Goal: Transaction & Acquisition: Purchase product/service

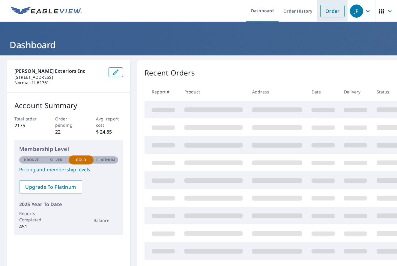
click at [332, 9] on link "Order" at bounding box center [332, 11] width 24 height 13
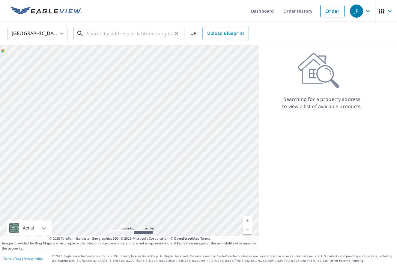
click at [103, 34] on input "text" at bounding box center [129, 33] width 85 height 17
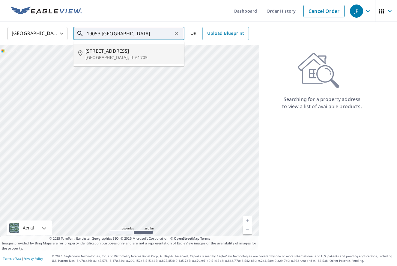
click at [99, 50] on span "[STREET_ADDRESS]" at bounding box center [132, 50] width 94 height 7
type input "[STREET_ADDRESS][PERSON_NAME]"
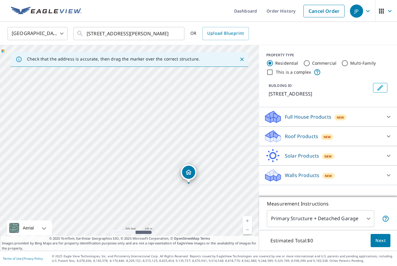
click at [247, 220] on link "Current Level 16, Zoom In" at bounding box center [247, 221] width 9 height 9
drag, startPoint x: 209, startPoint y: 199, endPoint x: 66, endPoint y: 125, distance: 161.4
click at [65, 124] on div "[STREET_ADDRESS][PERSON_NAME]" at bounding box center [129, 148] width 259 height 206
drag, startPoint x: 125, startPoint y: 152, endPoint x: 63, endPoint y: 120, distance: 69.1
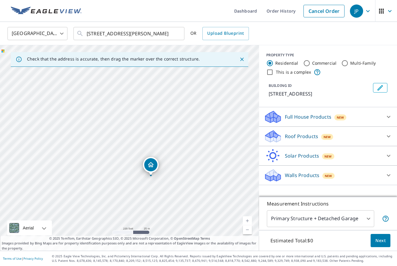
click at [59, 118] on div "[STREET_ADDRESS][PERSON_NAME]" at bounding box center [129, 148] width 259 height 206
click at [247, 220] on link "Current Level 18, Zoom In" at bounding box center [247, 221] width 9 height 9
drag, startPoint x: 208, startPoint y: 199, endPoint x: 163, endPoint y: 122, distance: 90.0
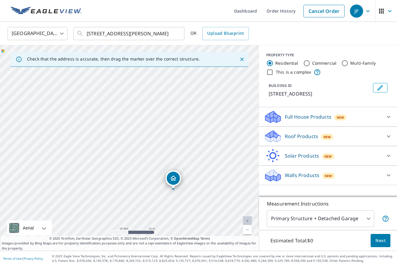
click at [163, 122] on div "[STREET_ADDRESS][PERSON_NAME]" at bounding box center [129, 148] width 259 height 206
drag, startPoint x: 200, startPoint y: 160, endPoint x: 188, endPoint y: 131, distance: 30.9
click at [188, 131] on div "[STREET_ADDRESS][PERSON_NAME]" at bounding box center [129, 148] width 259 height 206
drag, startPoint x: 193, startPoint y: 147, endPoint x: 179, endPoint y: 126, distance: 25.4
click at [179, 126] on div "[STREET_ADDRESS][PERSON_NAME]" at bounding box center [129, 148] width 259 height 206
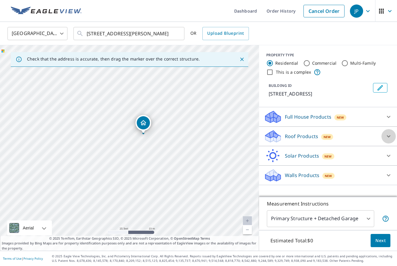
click at [389, 140] on icon at bounding box center [388, 136] width 7 height 7
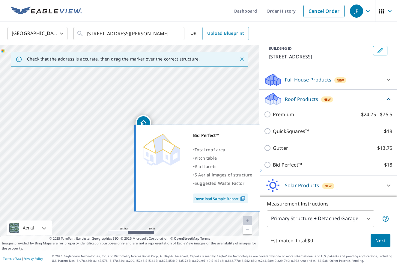
scroll to position [41, 0]
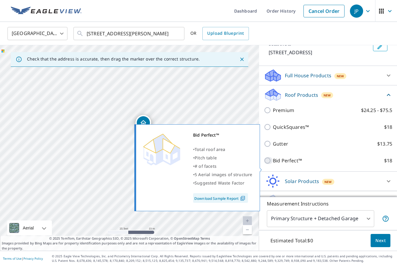
click at [268, 164] on input "Bid Perfect™ $18" at bounding box center [268, 160] width 9 height 7
checkbox input "true"
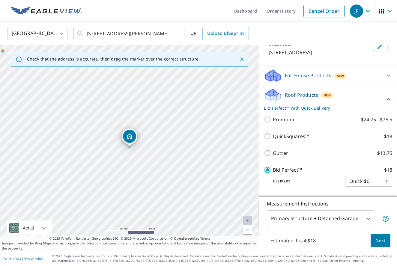
click at [382, 239] on span "Next" at bounding box center [380, 240] width 10 height 7
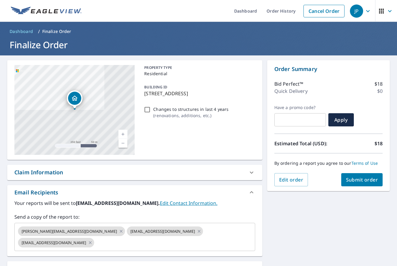
click at [364, 177] on span "Submit order" at bounding box center [362, 180] width 32 height 7
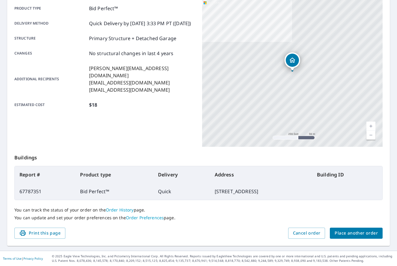
scroll to position [86, 0]
